Goal: Task Accomplishment & Management: Use online tool/utility

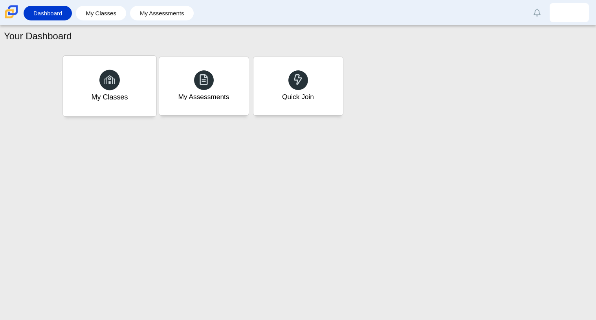
click at [130, 84] on div "My Classes" at bounding box center [109, 86] width 93 height 61
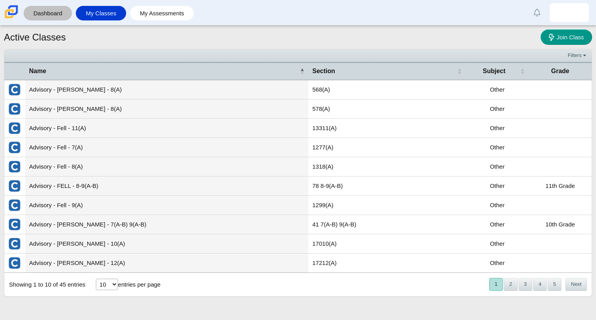
click at [56, 11] on link "Dashboard" at bounding box center [48, 13] width 40 height 15
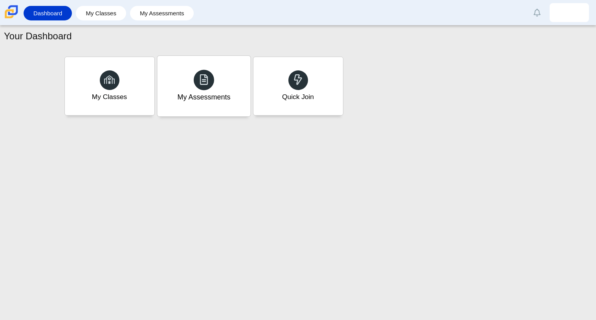
click at [225, 81] on div "My Assessments" at bounding box center [203, 86] width 93 height 61
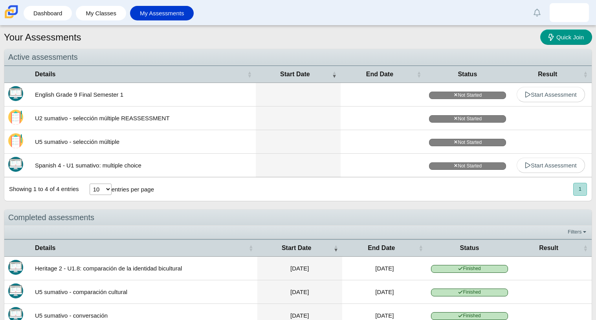
click at [62, 21] on li "Dashboard" at bounding box center [50, 13] width 52 height 18
click at [571, 39] on span "Quick Join" at bounding box center [570, 37] width 28 height 7
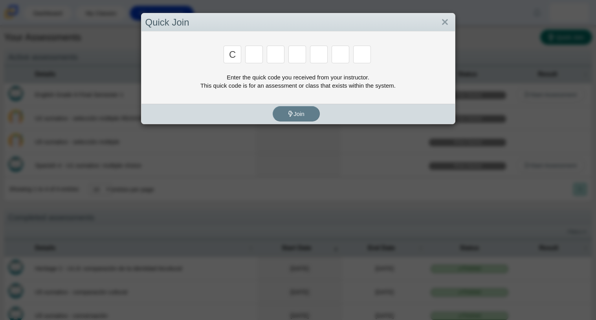
type input "c"
type input "x"
type input "h"
type input "9"
type input "m"
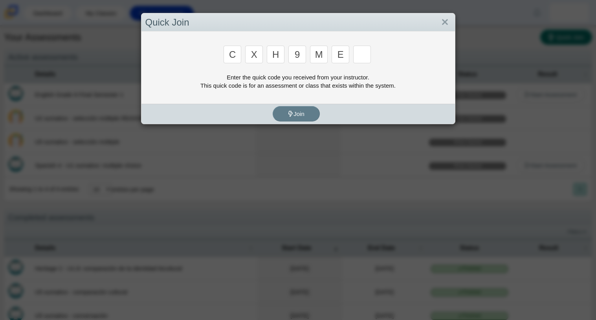
type input "e"
type input "2"
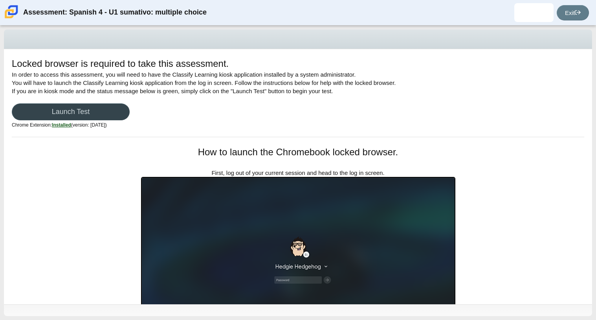
click at [113, 112] on link "Launch Test" at bounding box center [71, 111] width 118 height 17
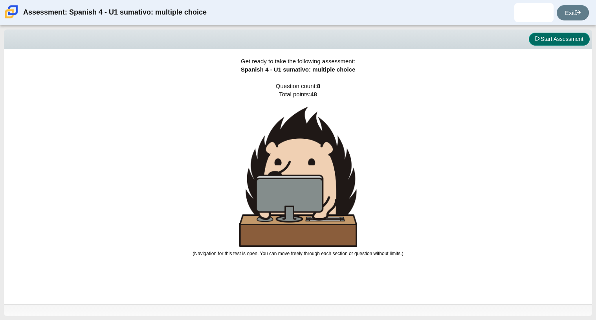
click at [541, 40] on button "Start Assessment" at bounding box center [559, 39] width 61 height 13
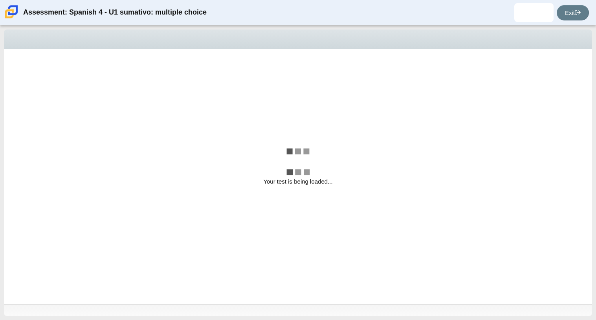
select select "a41de488-02ac-4dd5-a09b-0381ab625a77"
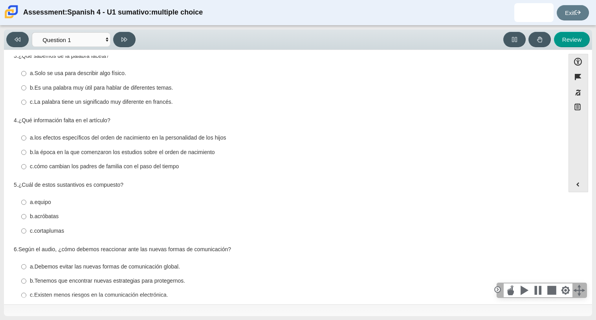
scroll to position [153, 0]
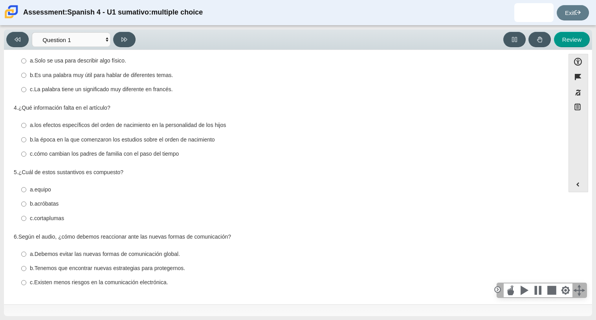
click at [501, 72] on div "b. Es una palabra muy útil para hablar de diferentes temas." at bounding box center [290, 76] width 521 height 8
click at [26, 71] on input "b. Es una palabra muy útil para hablar de diferentes temas. b. Es una palabra m…" at bounding box center [23, 75] width 5 height 14
radio input "true"
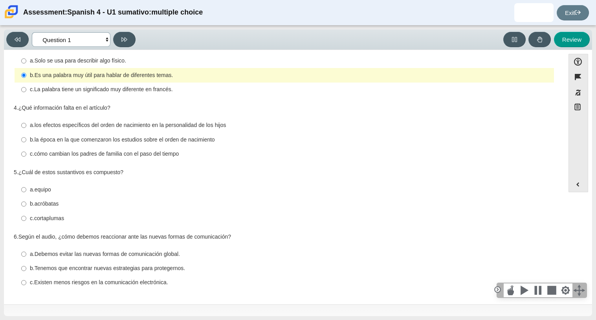
click at [86, 35] on select "Comprensión auditiva Question 1 Question 2 Question 3 Comprensión de lectura Qu…" at bounding box center [71, 39] width 79 height 15
click at [32, 32] on select "Comprensión auditiva Question 1 Question 2 Question 3 Comprensión de lectura Qu…" at bounding box center [71, 39] width 79 height 15
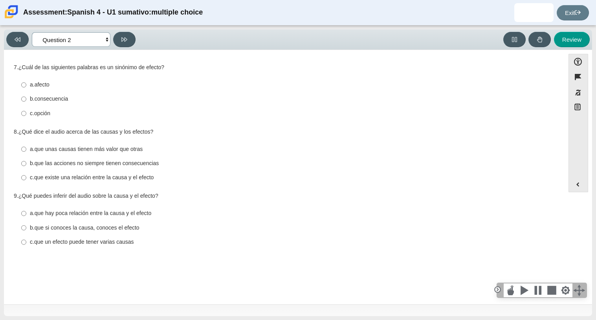
click at [88, 40] on select "Comprensión auditiva Question 1 Question 2 Question 3 Comprensión de lectura Qu…" at bounding box center [71, 39] width 79 height 15
click at [32, 32] on select "Comprensión auditiva Question 1 Question 2 Question 3 Comprensión de lectura Qu…" at bounding box center [71, 39] width 79 height 15
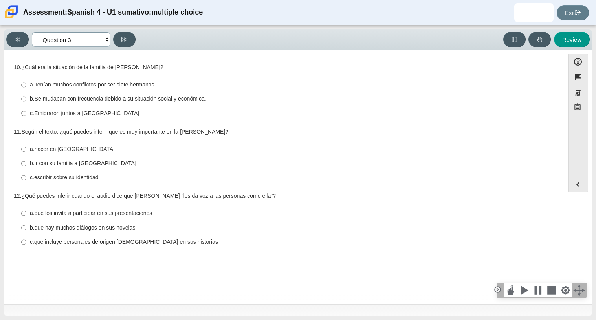
click at [79, 32] on select "Comprensión auditiva Question 1 Question 2 Question 3 Comprensión de lectura Qu…" at bounding box center [71, 39] width 79 height 15
select select "f076714a-6747-478e-936f-d582d2f603d1"
click at [32, 32] on select "Comprensión auditiva Question 1 Question 2 Question 3 Comprensión de lectura Qu…" at bounding box center [71, 39] width 79 height 15
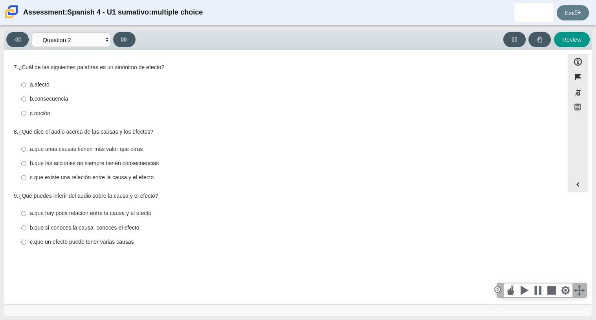
click at [136, 112] on div "c. opción" at bounding box center [290, 114] width 521 height 8
click at [26, 112] on input "c. opción c. opción" at bounding box center [23, 113] width 5 height 14
radio input "true"
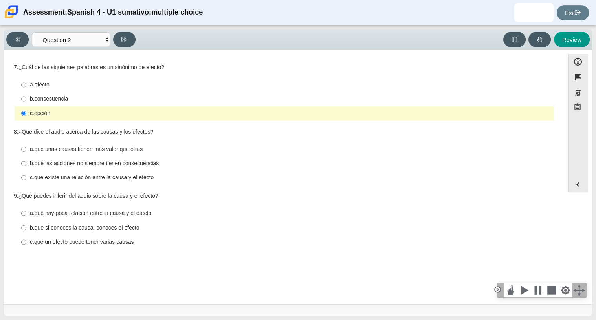
click at [72, 100] on div "b. consecuencia" at bounding box center [290, 99] width 521 height 8
click at [26, 100] on input "b. consecuencia b. consecuencia" at bounding box center [23, 99] width 5 height 14
radio input "true"
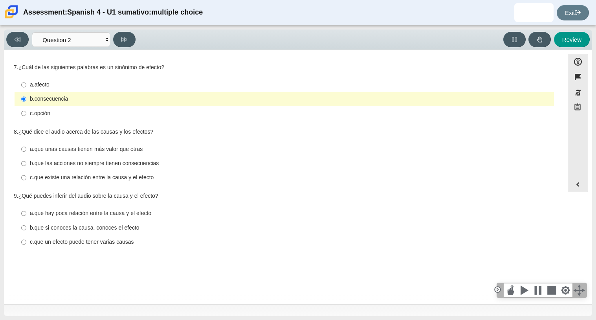
click at [113, 176] on thspan "que existe una relación entre la causa y el efecto" at bounding box center [94, 177] width 120 height 7
click at [26, 176] on input "c. que existe una relación entre la causa y el efecto c. que existe una relació…" at bounding box center [23, 178] width 5 height 14
radio input "true"
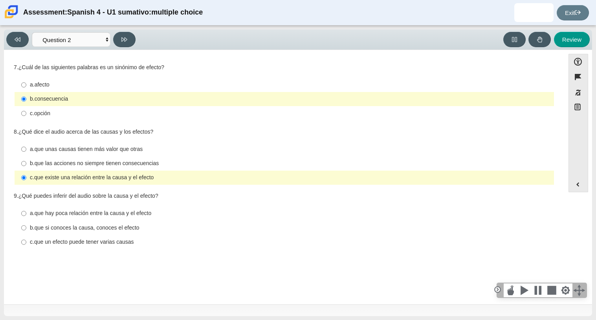
click at [101, 245] on thspan "que un efecto puede tener varias causas" at bounding box center [84, 241] width 100 height 7
click at [26, 245] on input "c. que un efecto puede tener varias causas c. que un efecto puede tener varias …" at bounding box center [23, 242] width 5 height 14
radio input "true"
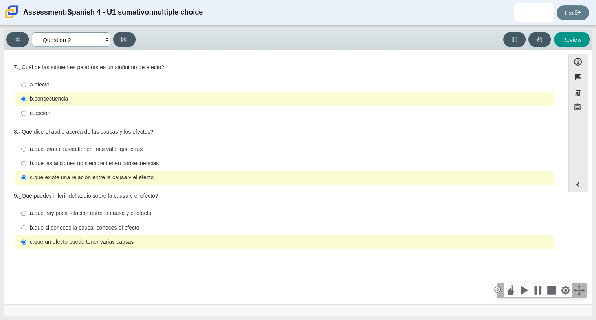
click at [71, 40] on select "Comprensión auditiva Question 1 Question 2 Question 3 Comprensión de lectura Qu…" at bounding box center [71, 39] width 79 height 15
select select "955d698b-f94a-4dc0-b255-03112f50ff9e"
click at [32, 32] on select "Comprensión auditiva Question 1 Question 2 Question 3 Comprensión de lectura Qu…" at bounding box center [71, 39] width 79 height 15
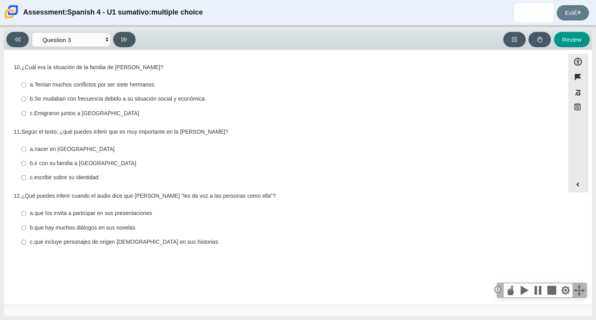
click at [98, 102] on thspan "Se mudaban con frecuencia debido a su situación social y económica." at bounding box center [121, 98] width 172 height 7
click at [26, 102] on input "b. Se mudaban con frecuencia debido a su situación social y económica. b. Se mu…" at bounding box center [23, 99] width 5 height 14
radio input "true"
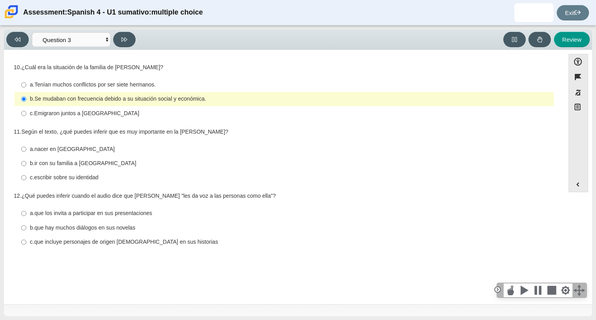
click at [91, 152] on thspan "nacer en [GEOGRAPHIC_DATA]" at bounding box center [75, 148] width 80 height 7
click at [26, 152] on input "a. nacer en [GEOGRAPHIC_DATA] a. nacer en [GEOGRAPHIC_DATA]" at bounding box center [23, 149] width 5 height 14
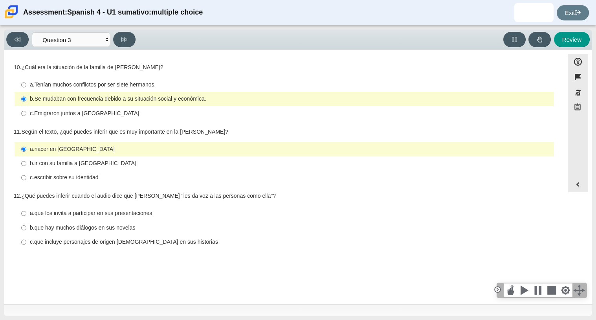
click at [474, 151] on div "a. nacer en [GEOGRAPHIC_DATA]" at bounding box center [290, 149] width 521 height 8
click at [26, 151] on input "a. nacer en [GEOGRAPHIC_DATA] a. nacer en [GEOGRAPHIC_DATA]" at bounding box center [23, 149] width 5 height 14
radio input "false"
radio input "true"
radio input "false"
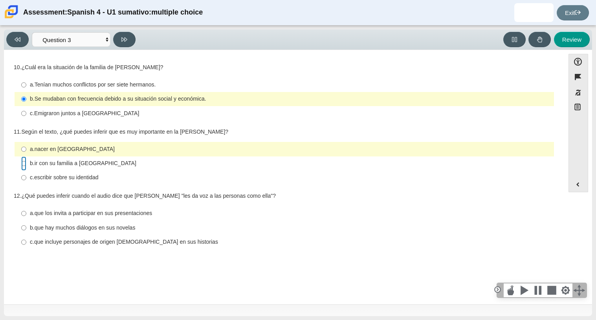
radio input "true"
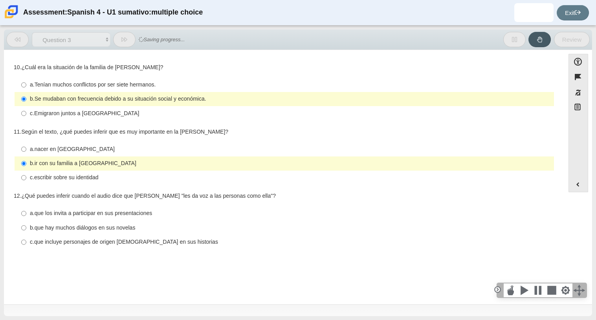
click at [357, 189] on div "Question 1 10. ¿Cuál era la situación de la familia de [PERSON_NAME]? Responses…" at bounding box center [284, 158] width 553 height 193
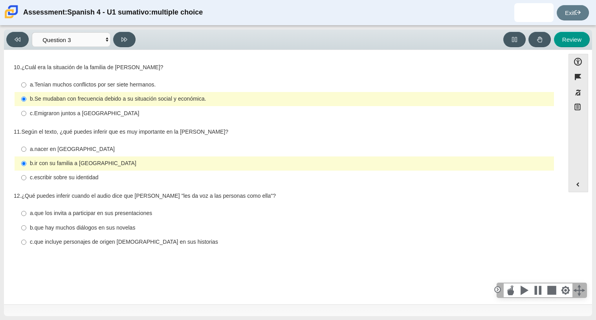
click at [96, 244] on thspan "que incluye personajes de origen [DEMOGRAPHIC_DATA] en sus historias" at bounding box center [126, 241] width 184 height 7
click at [26, 244] on input "c. que incluye personajes de origen [DEMOGRAPHIC_DATA] en sus historias c. que …" at bounding box center [23, 242] width 5 height 14
radio input "true"
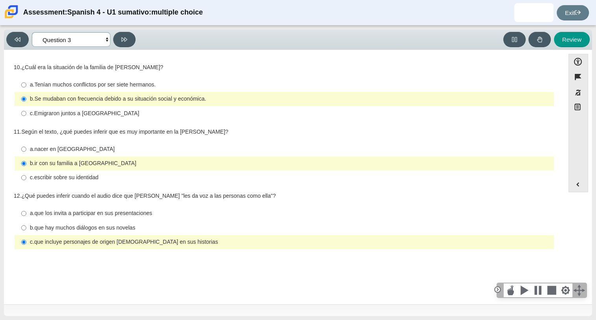
click at [97, 44] on select "Comprensión auditiva Question 1 Question 2 Question 3 Comprensión de lectura Qu…" at bounding box center [71, 39] width 79 height 15
select select "390cf710-00ed-41bc-9fa6-d48920198324"
click at [32, 32] on select "Comprensión auditiva Question 1 Question 2 Question 3 Comprensión de lectura Qu…" at bounding box center [71, 39] width 79 height 15
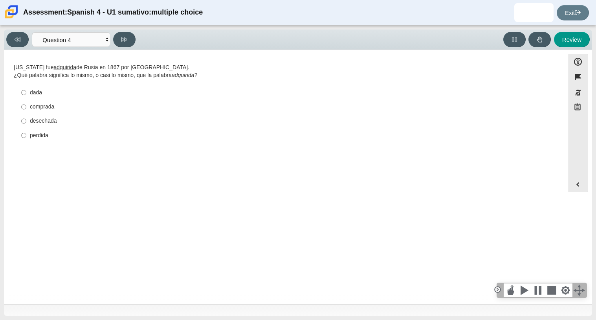
click at [86, 105] on div "comprada" at bounding box center [290, 107] width 521 height 8
click at [26, 105] on input "comprada comprada" at bounding box center [23, 107] width 5 height 14
radio input "true"
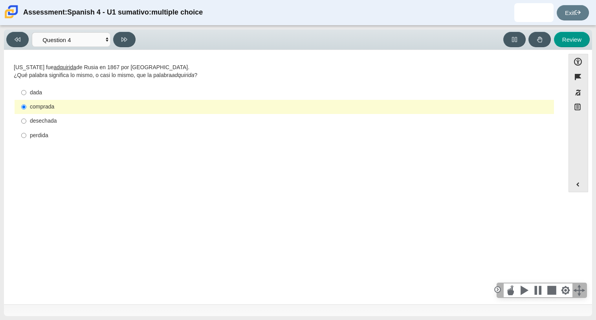
click at [86, 105] on div "comprada" at bounding box center [290, 107] width 521 height 8
click at [26, 105] on input "comprada comprada" at bounding box center [23, 107] width 5 height 14
click at [85, 41] on select "Comprensión auditiva Question 1 Question 2 Question 3 Comprensión de lectura Qu…" at bounding box center [71, 39] width 79 height 15
select select "de5bc71e-117a-4bdd-886d-d95d03d193af"
click at [32, 32] on select "Comprensión auditiva Question 1 Question 2 Question 3 Comprensión de lectura Qu…" at bounding box center [71, 39] width 79 height 15
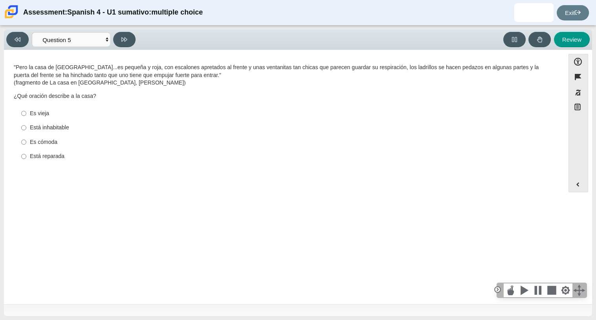
click at [64, 119] on label "Es vieja Es vieja" at bounding box center [285, 113] width 538 height 14
click at [26, 119] on input "Es vieja Es vieja" at bounding box center [23, 113] width 5 height 14
radio input "true"
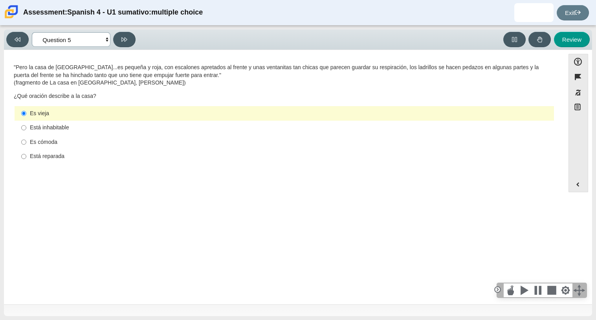
click at [61, 40] on select "Comprensión auditiva Question 1 Question 2 Question 3 Comprensión de lectura Qu…" at bounding box center [71, 39] width 79 height 15
select select "ad9780d8-5edb-414e-87ea-0bcd5a75287a"
click at [32, 32] on select "Comprensión auditiva Question 1 Question 2 Question 3 Comprensión de lectura Qu…" at bounding box center [71, 39] width 79 height 15
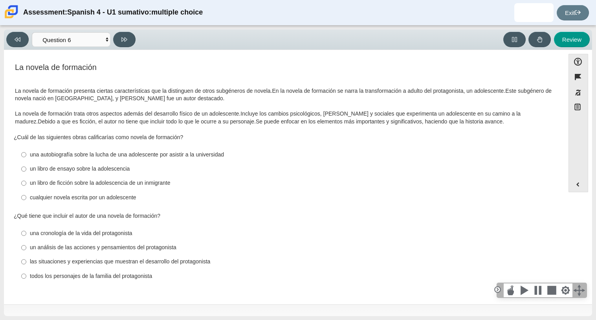
click at [112, 185] on div "un libro de ficción sobre la adolescencia de un inmigrante" at bounding box center [290, 183] width 521 height 8
click at [26, 185] on input "un libro de ficción sobre la adolescencia de un inmigrante un libro de ficción …" at bounding box center [23, 183] width 5 height 14
radio input "true"
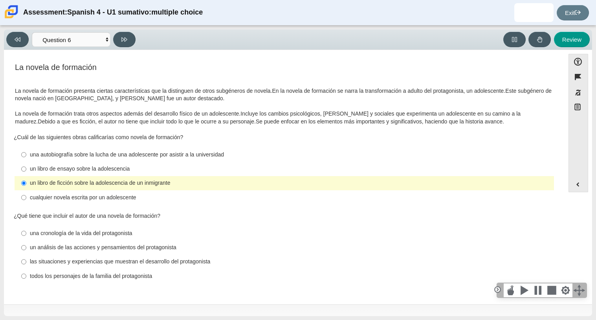
click at [203, 268] on label "las situaciones y experiencias que muestran el desarrollo del protagonista las …" at bounding box center [285, 262] width 538 height 14
click at [26, 268] on input "las situaciones y experiencias que muestran el desarrollo del protagonista las …" at bounding box center [23, 262] width 5 height 14
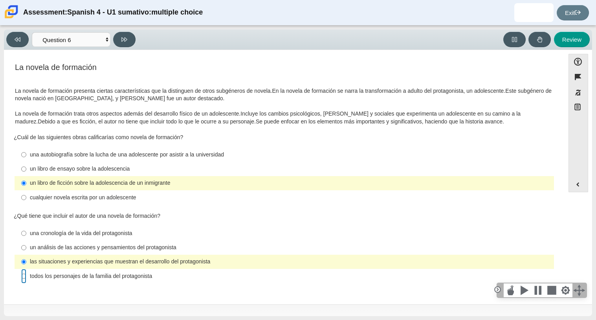
radio input "false"
radio input "true"
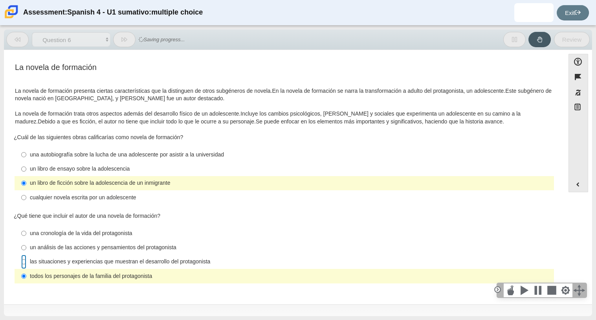
radio input "true"
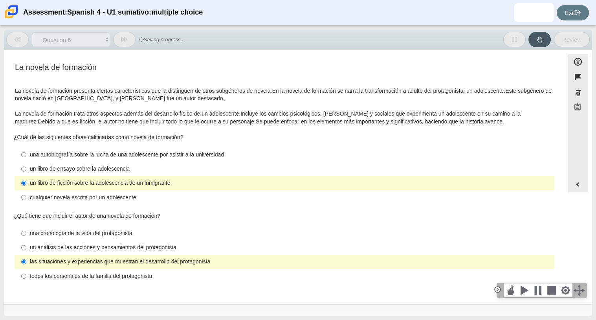
click at [590, 140] on div "Accessibility options Close Color scheme Font size Zoom Change the background a…" at bounding box center [298, 177] width 588 height 254
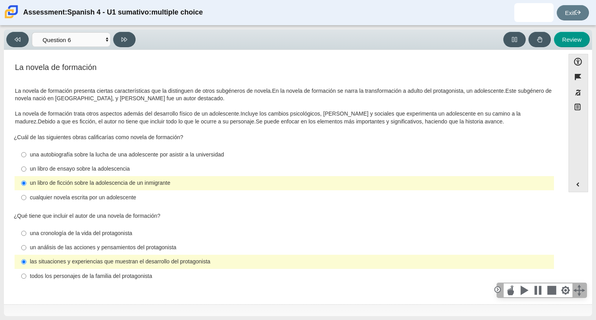
click at [361, 295] on div "Question 1 1. ¿Por qué hablan español e inglés muchos inmigrantes [DEMOGRAPHIC_…" at bounding box center [284, 178] width 553 height 245
click at [105, 43] on select "Comprensión auditiva Question 1 Question 2 Question 3 Comprensión de lectura Qu…" at bounding box center [71, 39] width 79 height 15
select select "6168cc92-63b6-45d3-a929-0b9cba560165"
click at [32, 32] on select "Comprensión auditiva Question 1 Question 2 Question 3 Comprensión de lectura Qu…" at bounding box center [71, 39] width 79 height 15
